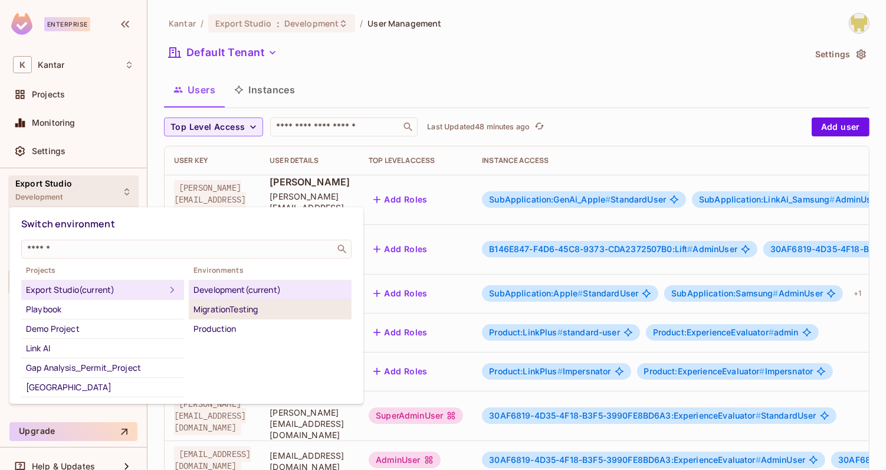
click at [208, 305] on div "MigrationTesting" at bounding box center [270, 309] width 153 height 14
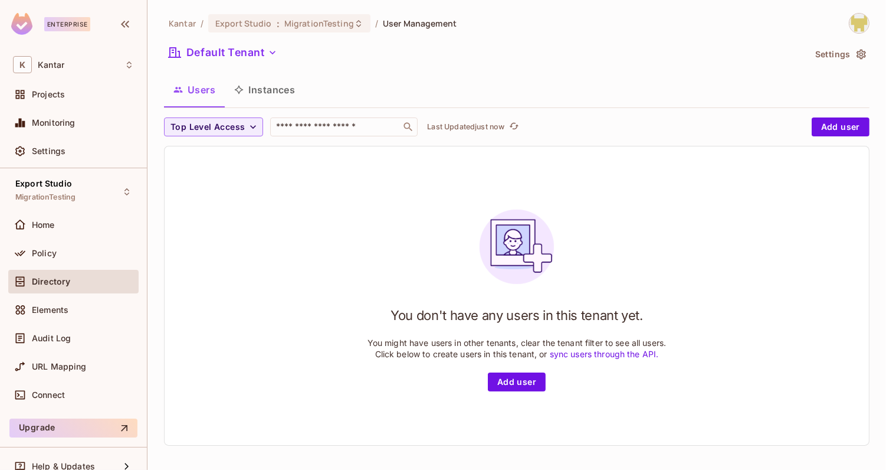
click at [261, 84] on button "Instances" at bounding box center [265, 90] width 80 height 30
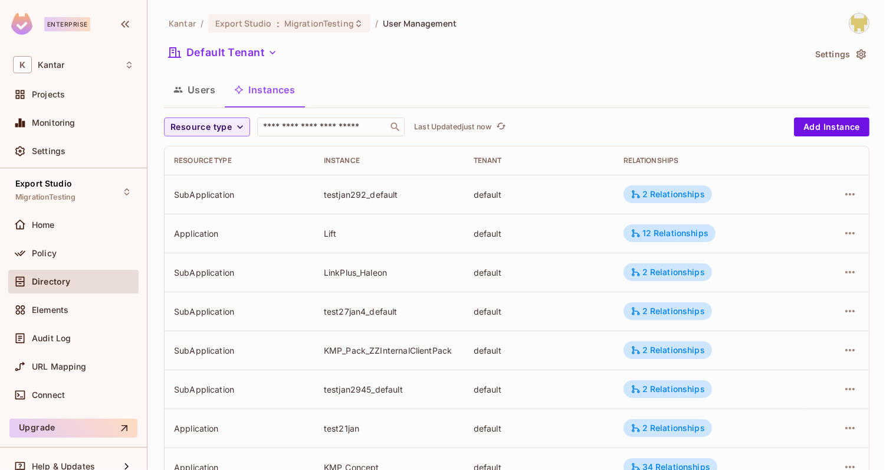
scroll to position [353, 0]
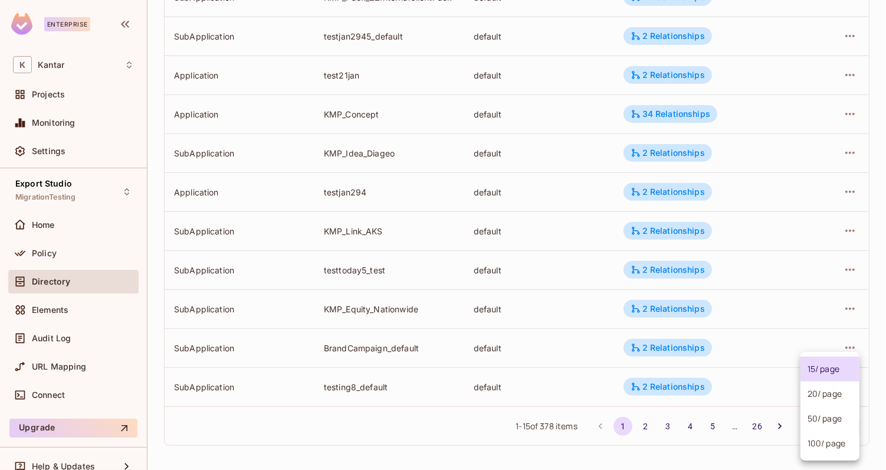
click at [840, 422] on body "Enterprise K Kantar Projects Monitoring Settings Export Studio MigrationTesting…" at bounding box center [443, 235] width 886 height 470
click at [829, 440] on li "100 / page" at bounding box center [830, 443] width 59 height 25
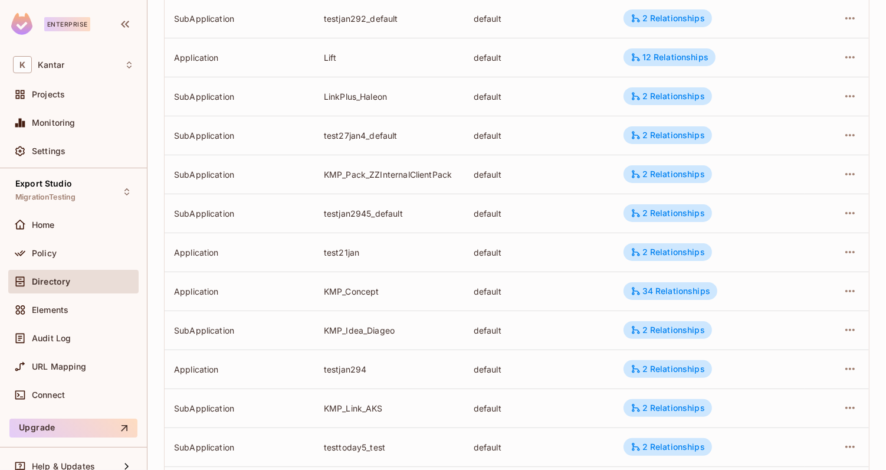
scroll to position [0, 0]
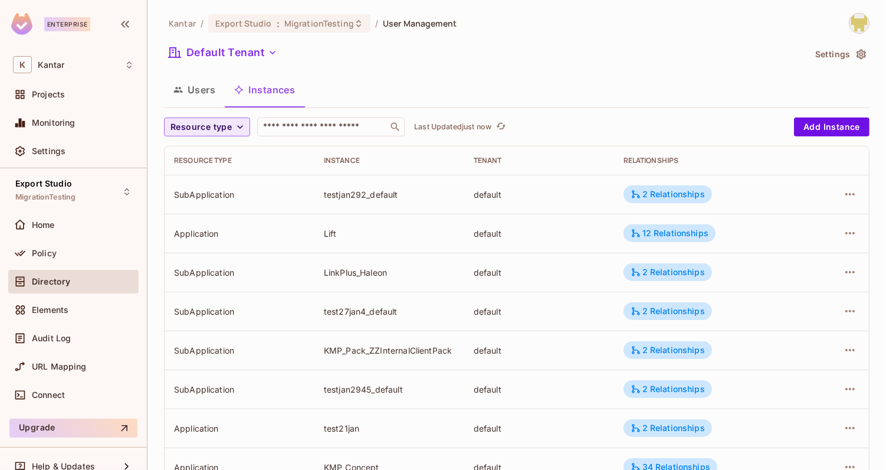
click at [234, 132] on icon "button" at bounding box center [240, 127] width 12 height 12
click at [225, 149] on span "Application" at bounding box center [203, 153] width 60 height 11
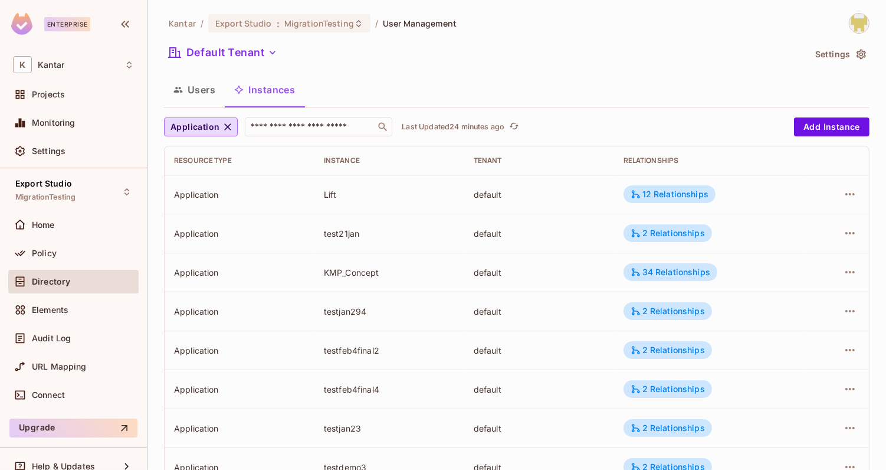
click at [211, 96] on button "Users" at bounding box center [194, 90] width 61 height 30
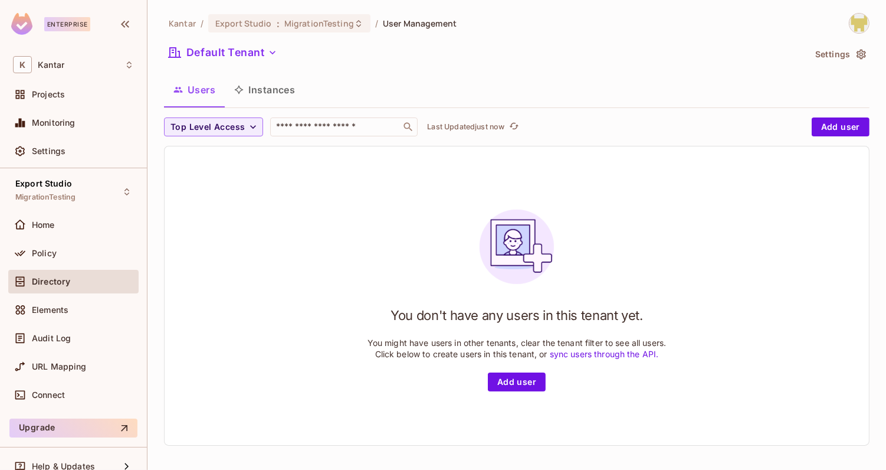
click at [274, 89] on button "Instances" at bounding box center [265, 90] width 80 height 30
